Goal: Task Accomplishment & Management: Complete application form

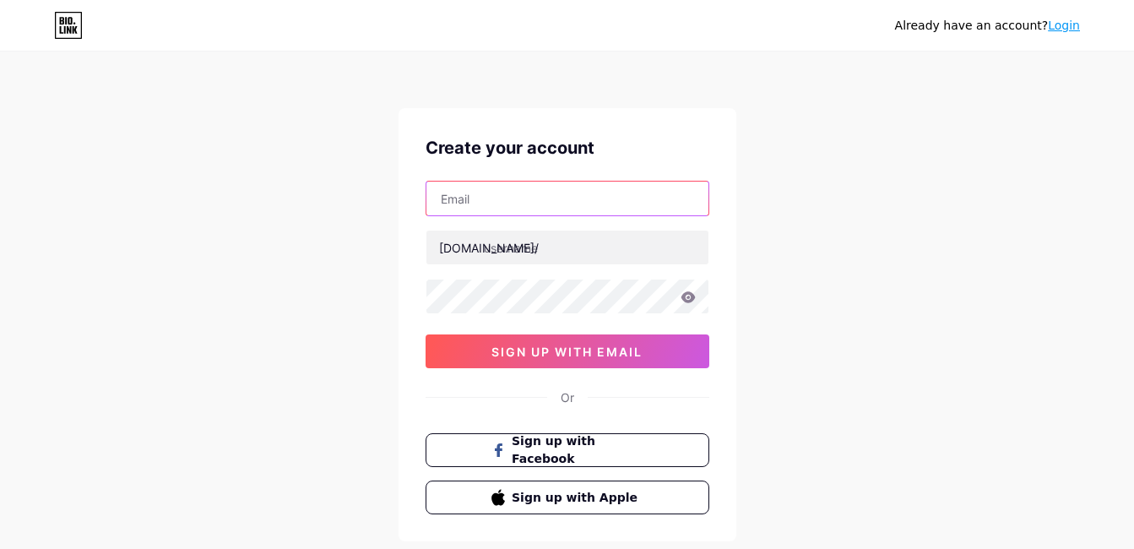
click at [559, 204] on input "text" at bounding box center [567, 199] width 282 height 34
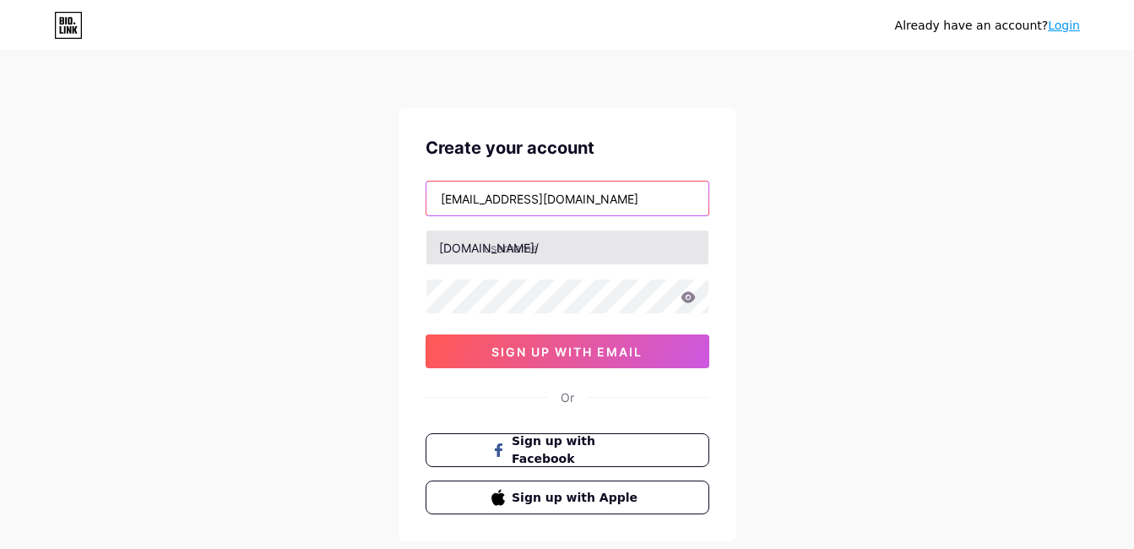
type input "waszaedukidsbyhijra@gmail.com"
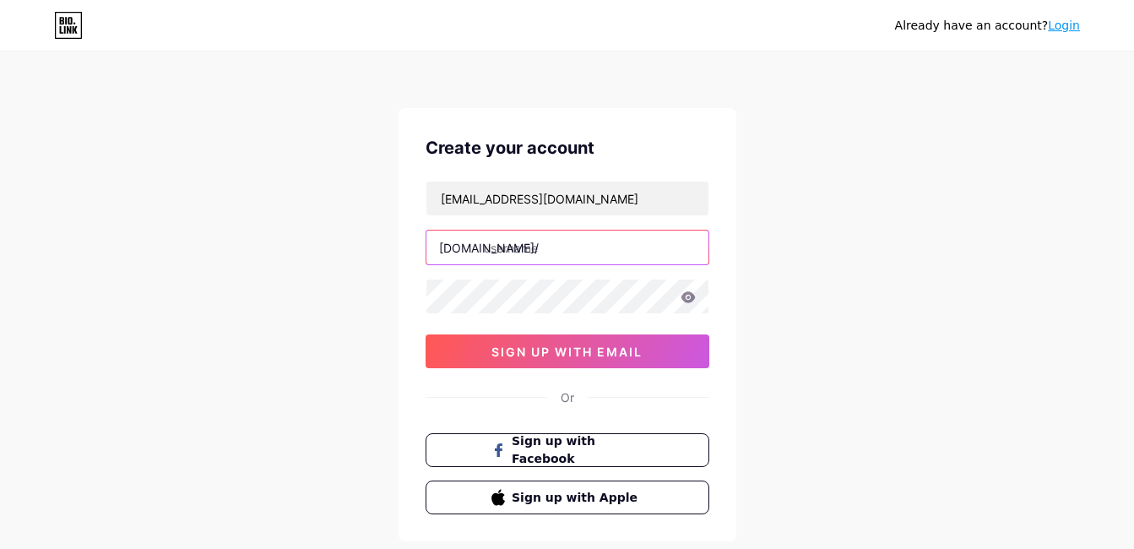
click at [494, 252] on input "text" at bounding box center [567, 248] width 282 height 34
type input "waszabyhijra"
click at [685, 294] on icon at bounding box center [688, 296] width 14 height 11
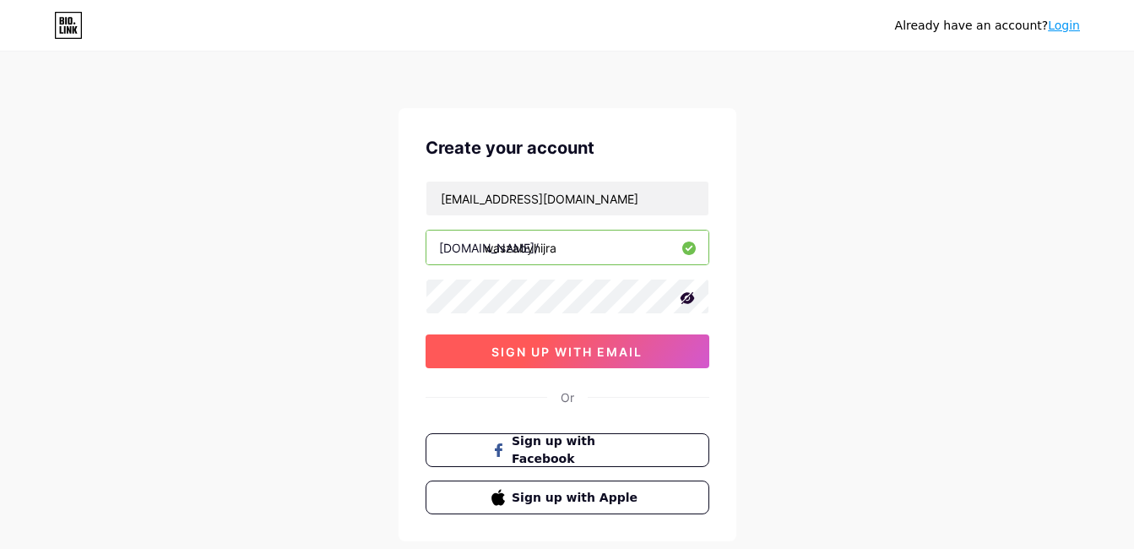
click at [576, 350] on span "sign up with email" at bounding box center [566, 352] width 151 height 14
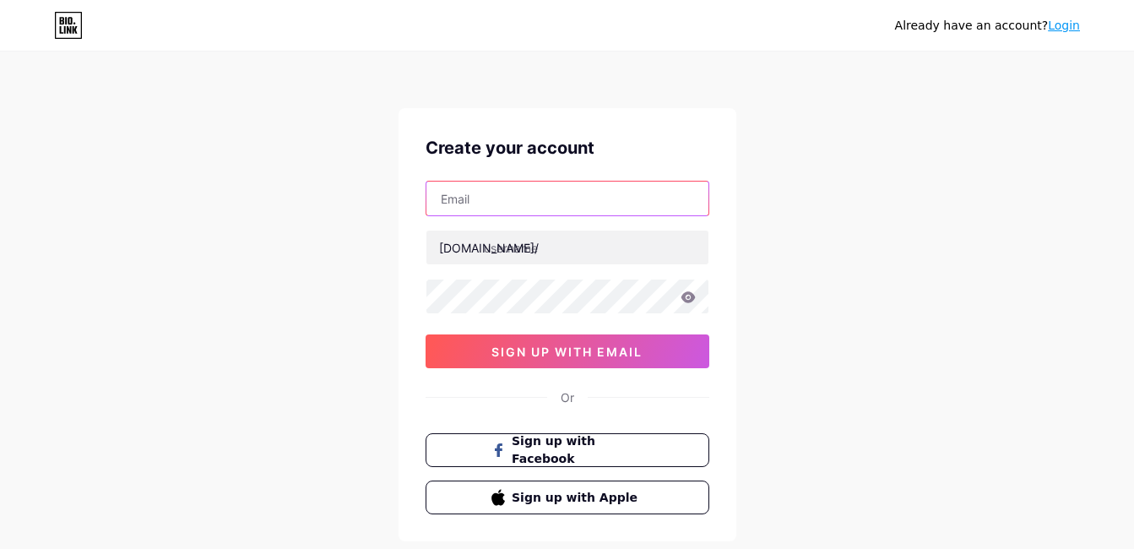
click at [529, 208] on input "text" at bounding box center [567, 199] width 282 height 34
type input "[EMAIL_ADDRESS][DOMAIN_NAME]"
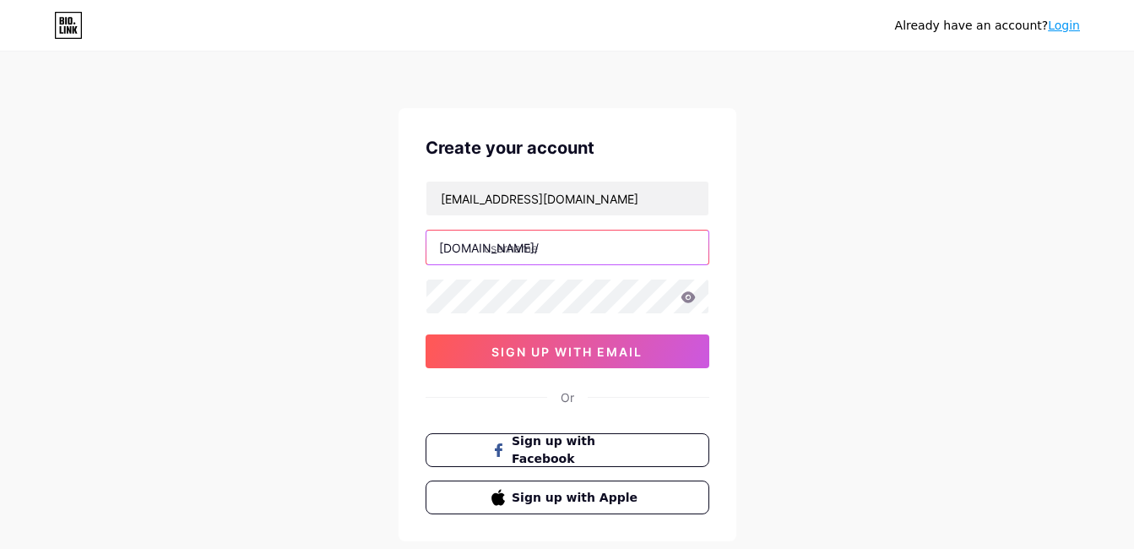
click at [537, 251] on input "text" at bounding box center [567, 248] width 282 height 34
click at [591, 251] on input "waszabyhijra" at bounding box center [567, 248] width 282 height 34
type input "w"
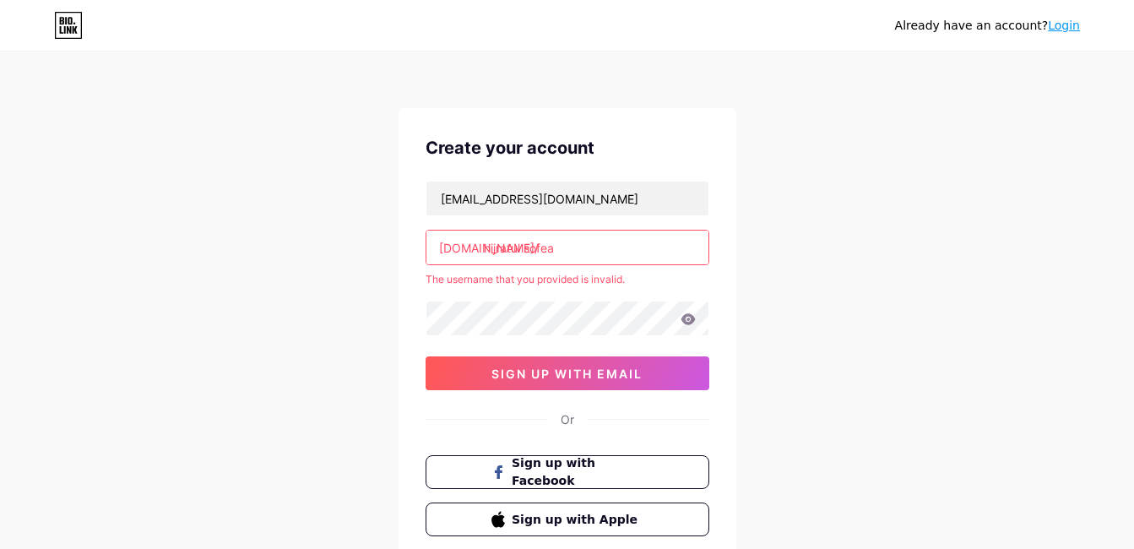
click at [714, 209] on div "Create your account [EMAIL_ADDRESS][DOMAIN_NAME] [DOMAIN_NAME]/ hijratul sofea …" at bounding box center [568, 335] width 338 height 455
click at [562, 252] on input "hijratul sofea" at bounding box center [567, 248] width 282 height 34
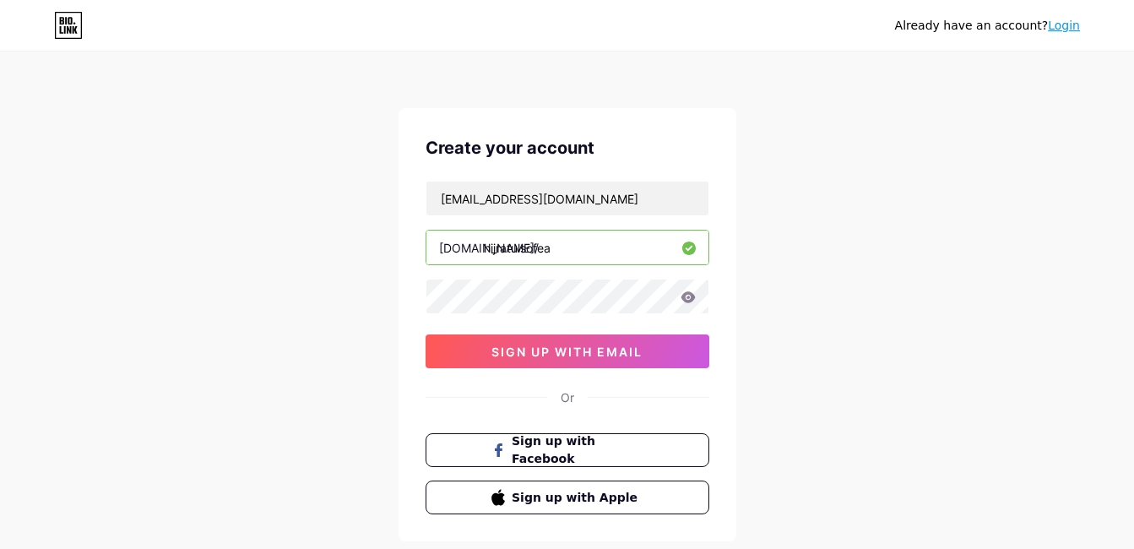
click at [607, 243] on input "hijratulsofea" at bounding box center [567, 248] width 282 height 34
type input "hijratulsofea"
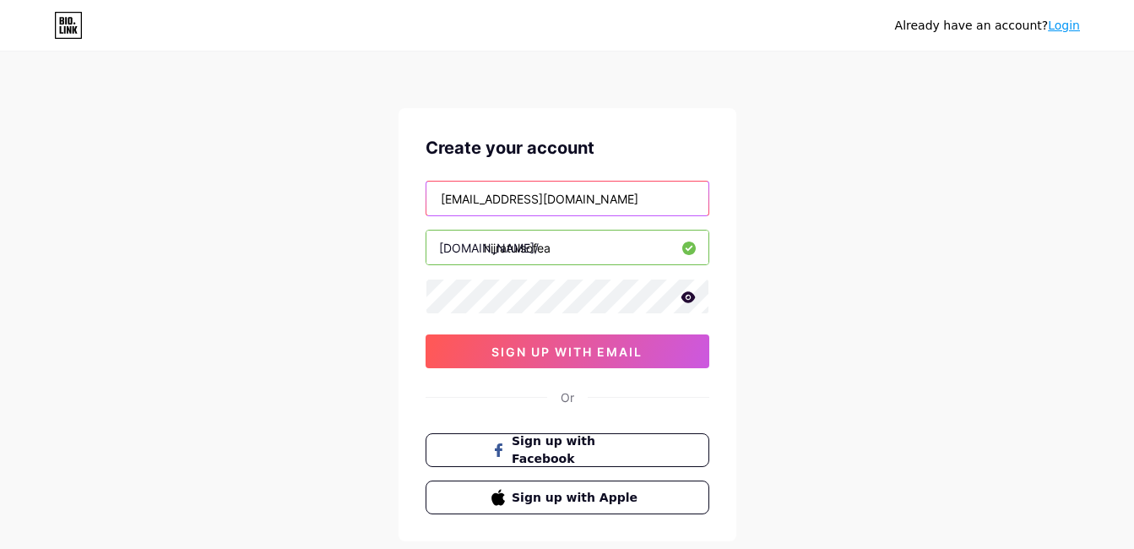
click at [576, 200] on input "[EMAIL_ADDRESS][DOMAIN_NAME]" at bounding box center [567, 199] width 282 height 34
type input "h"
type input "[EMAIL_ADDRESS][DOMAIN_NAME]"
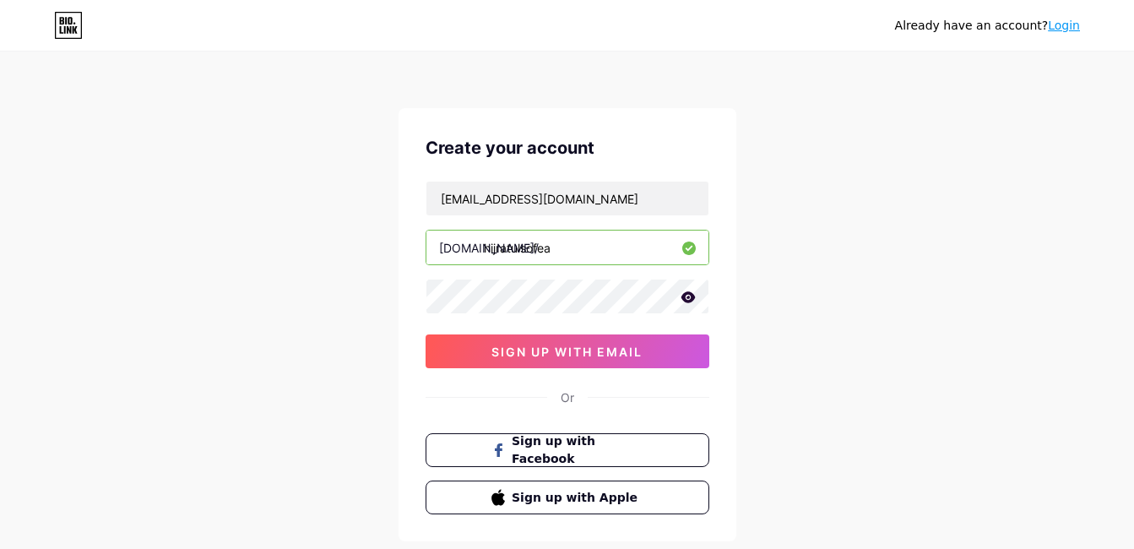
click at [558, 248] on input "hijratulsofea" at bounding box center [567, 248] width 282 height 34
type input "h"
type input "waszabyhijra"
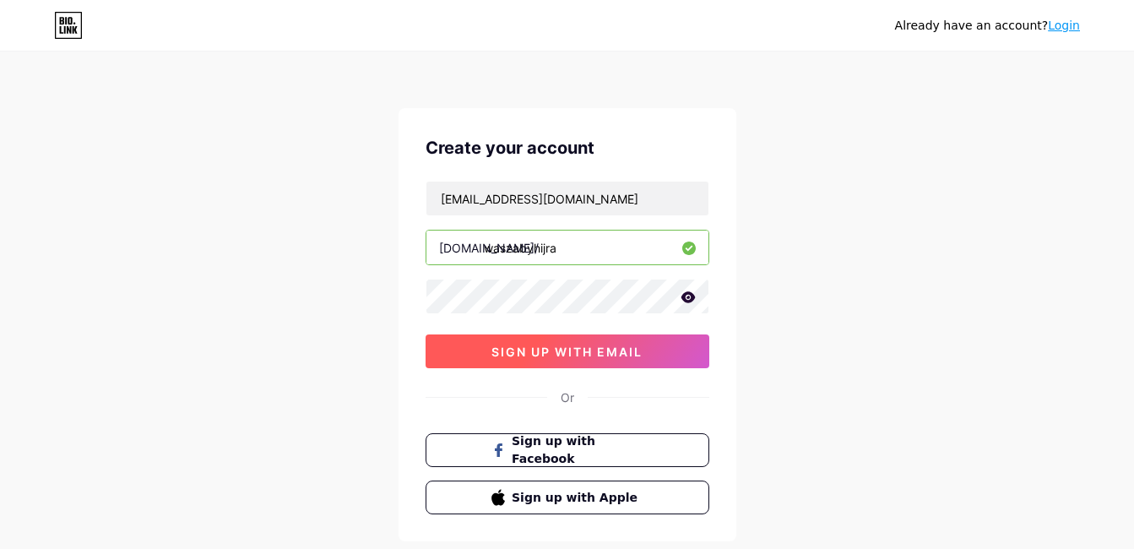
click at [535, 345] on span "sign up with email" at bounding box center [566, 352] width 151 height 14
